Goal: Navigation & Orientation: Find specific page/section

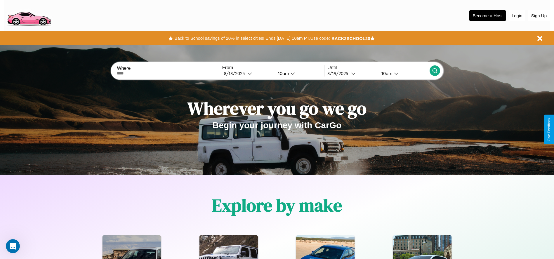
click at [252, 38] on button "Back to School savings of 20% in select cities! Ends [DATE] 10am PT. Use code:" at bounding box center [252, 38] width 158 height 8
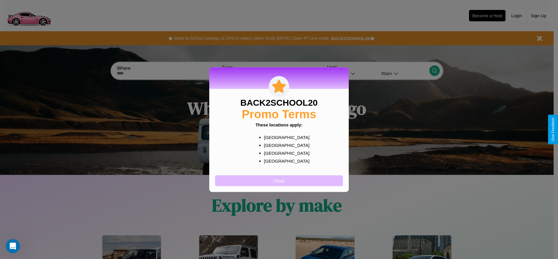
click at [279, 180] on button "Close" at bounding box center [279, 180] width 128 height 11
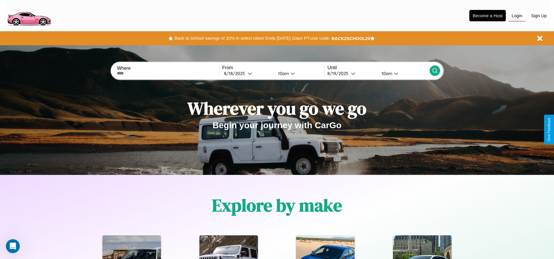
click at [517, 15] on button "Login" at bounding box center [517, 15] width 17 height 11
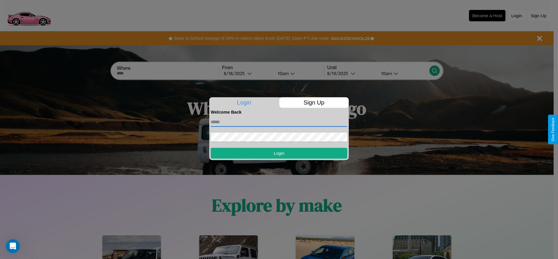
click at [279, 122] on input "text" at bounding box center [279, 121] width 137 height 9
type input "**********"
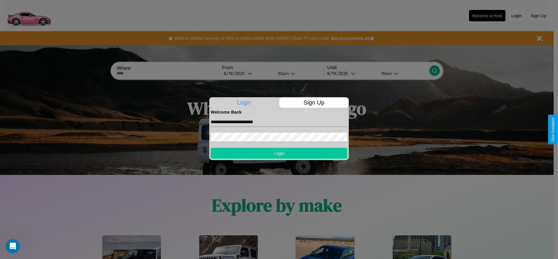
click at [279, 153] on button "Login" at bounding box center [279, 153] width 137 height 11
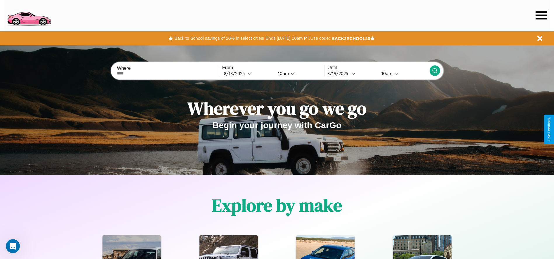
click at [541, 15] on icon at bounding box center [541, 15] width 11 height 8
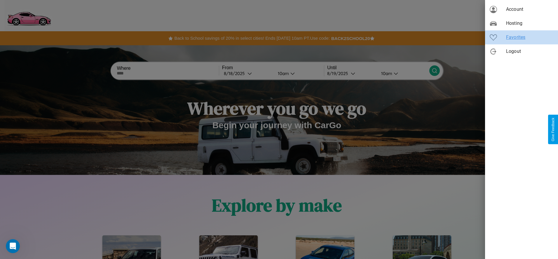
click at [522, 37] on span "Favorites" at bounding box center [529, 37] width 47 height 7
